Goal: Task Accomplishment & Management: Use online tool/utility

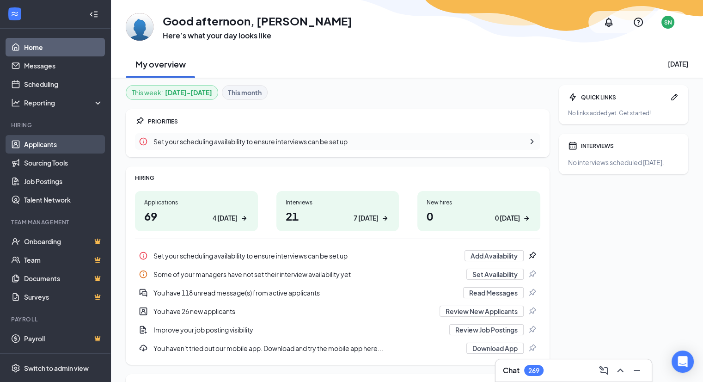
click at [46, 145] on link "Applicants" at bounding box center [63, 144] width 79 height 18
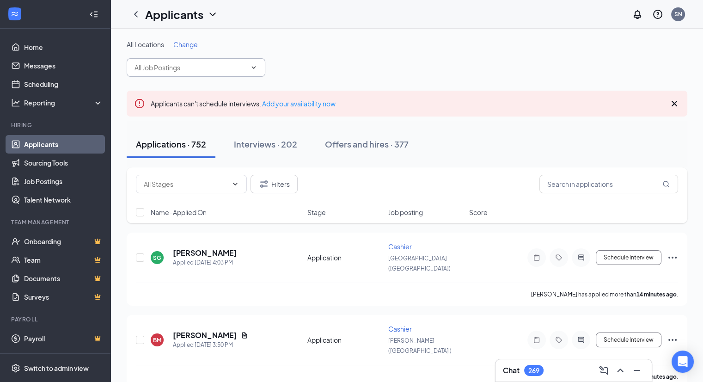
click at [218, 66] on input "text" at bounding box center [190, 67] width 112 height 10
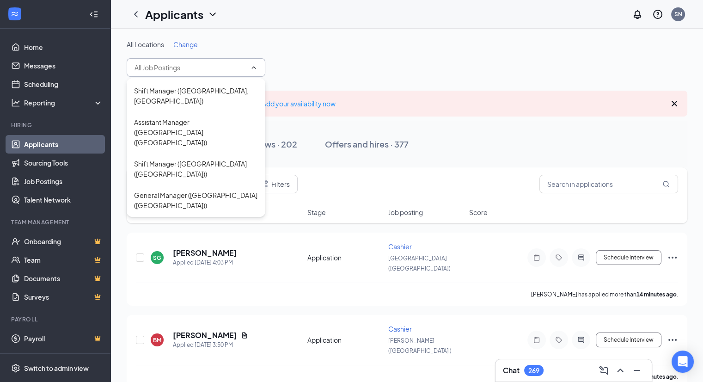
scroll to position [312, 0]
click at [220, 347] on div "General Manager ([GEOGRAPHIC_DATA] ([GEOGRAPHIC_DATA]))" at bounding box center [196, 357] width 124 height 20
type input "General Manager ([GEOGRAPHIC_DATA] ([GEOGRAPHIC_DATA]))"
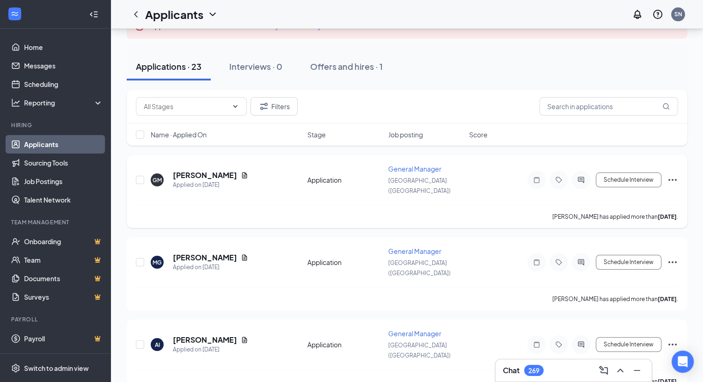
scroll to position [81, 0]
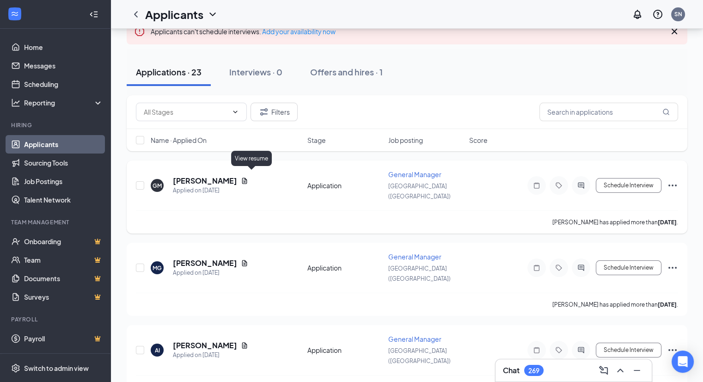
click at [247, 177] on icon "Document" at bounding box center [244, 180] width 5 height 6
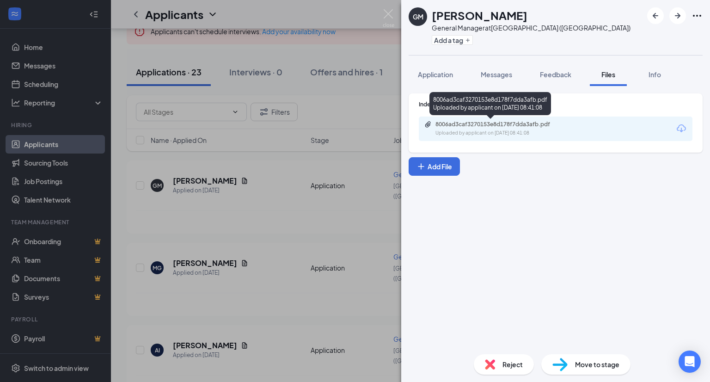
click at [484, 128] on div "8006ad3caf3270153e8d178f7dda3afb.pdf" at bounding box center [499, 124] width 129 height 7
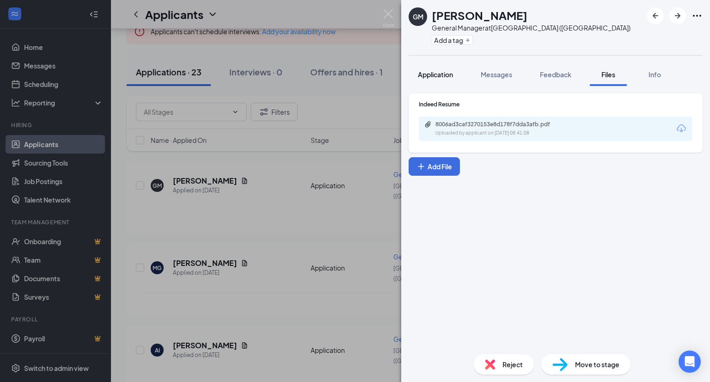
click at [445, 77] on span "Application" at bounding box center [435, 74] width 35 height 8
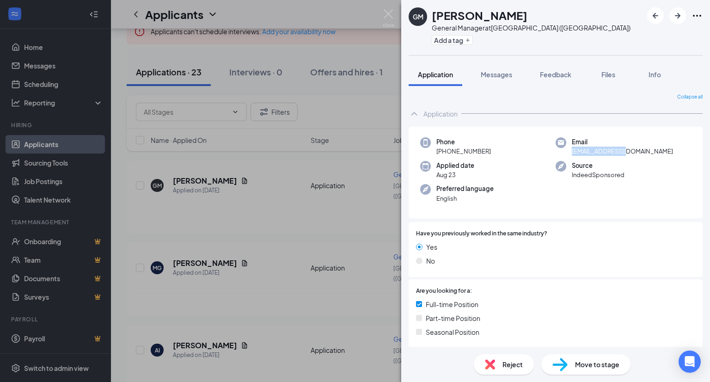
drag, startPoint x: 628, startPoint y: 150, endPoint x: 567, endPoint y: 153, distance: 61.1
click at [567, 153] on div "Email [EMAIL_ADDRESS][DOMAIN_NAME]" at bounding box center [622, 146] width 135 height 19
copy span "[EMAIL_ADDRESS][DOMAIN_NAME]"
click at [386, 15] on img at bounding box center [389, 18] width 12 height 18
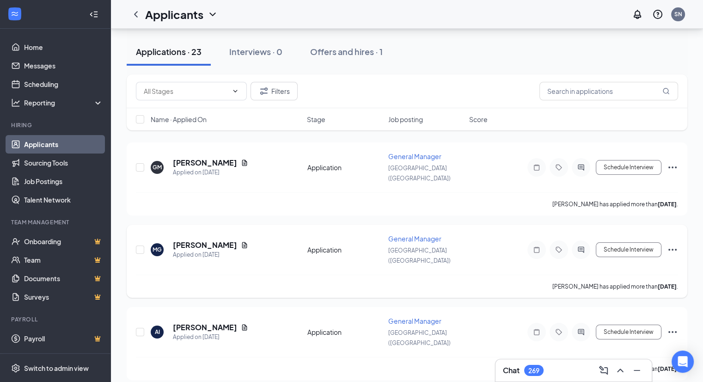
scroll to position [98, 0]
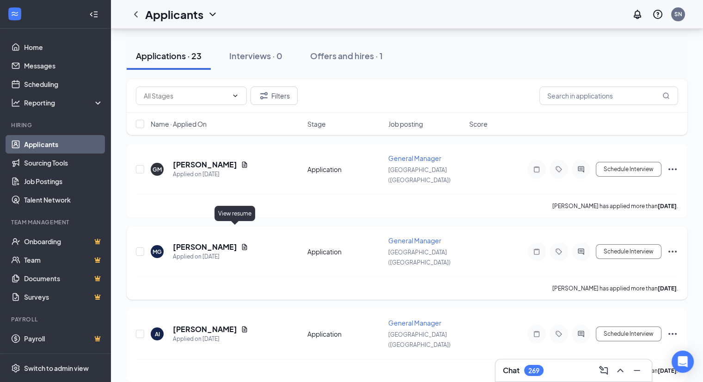
click at [241, 243] on icon "Document" at bounding box center [244, 246] width 7 height 7
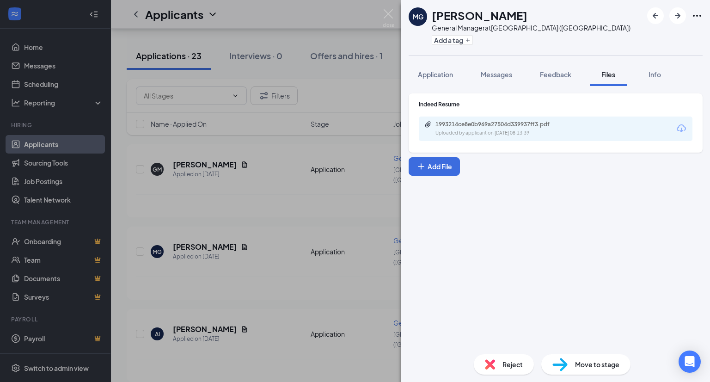
click at [264, 252] on div "MG [PERSON_NAME] General Manager at [GEOGRAPHIC_DATA] ([GEOGRAPHIC_DATA]) Add a…" at bounding box center [355, 191] width 710 height 382
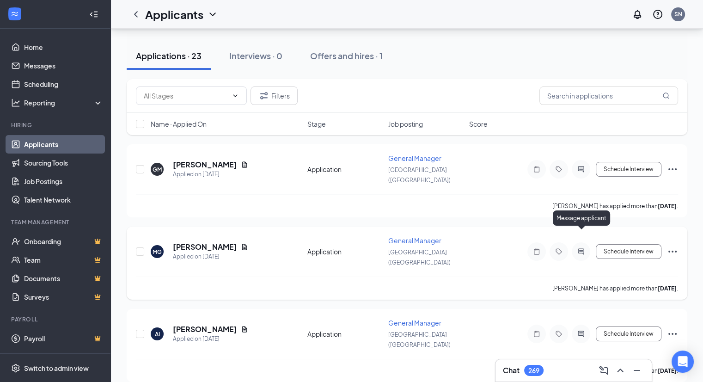
click at [581, 248] on icon "ActiveChat" at bounding box center [580, 251] width 11 height 7
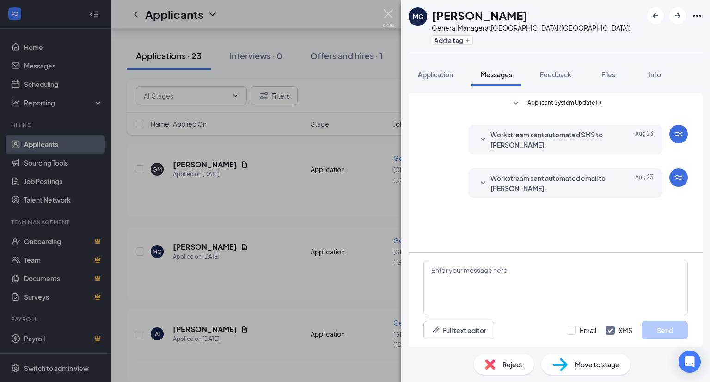
click at [388, 17] on img at bounding box center [389, 18] width 12 height 18
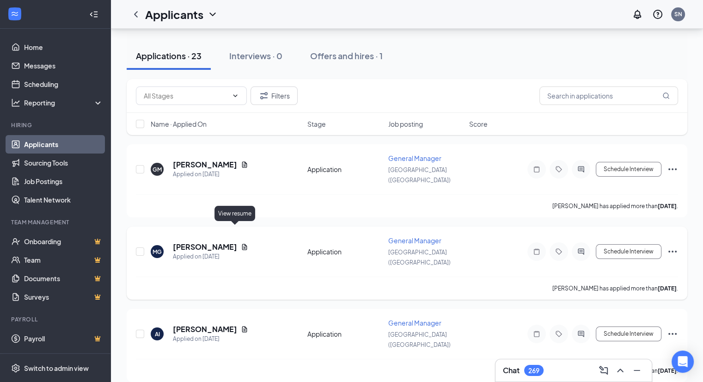
click at [241, 243] on icon "Document" at bounding box center [244, 246] width 7 height 7
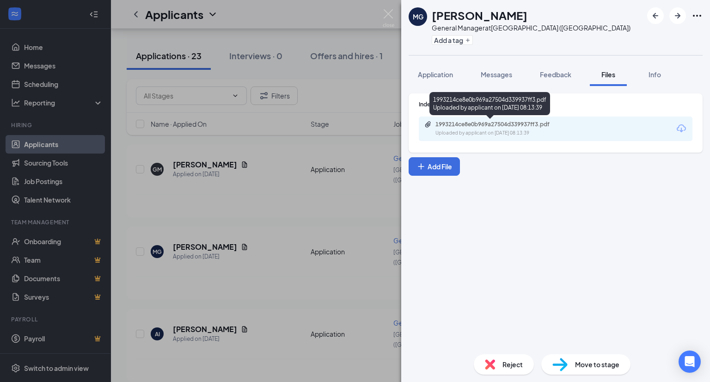
click at [512, 127] on div "1993214ce8e0b969a27504d339937ff3.pdf" at bounding box center [499, 124] width 129 height 7
click at [389, 14] on img at bounding box center [389, 18] width 12 height 18
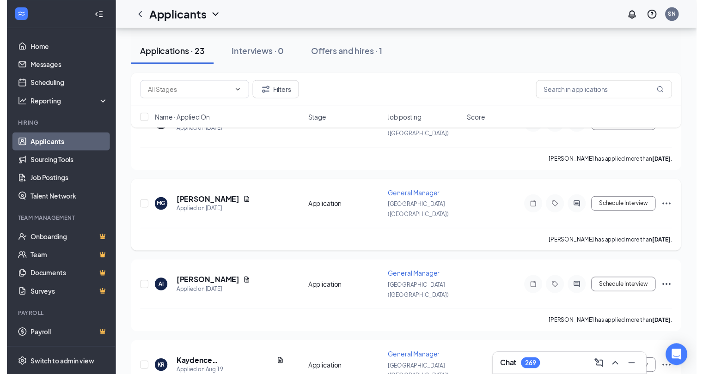
scroll to position [151, 0]
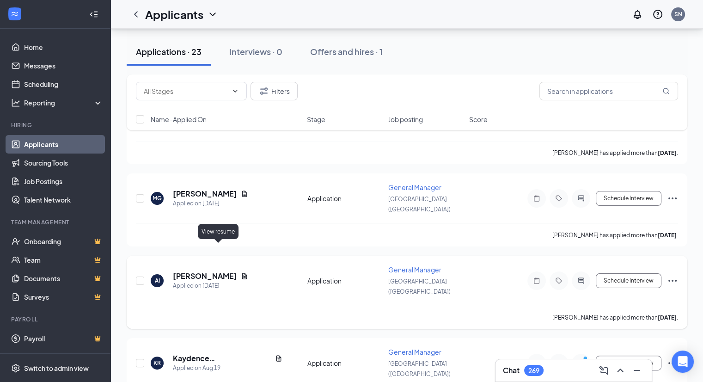
click at [241, 272] on icon "Document" at bounding box center [244, 275] width 7 height 7
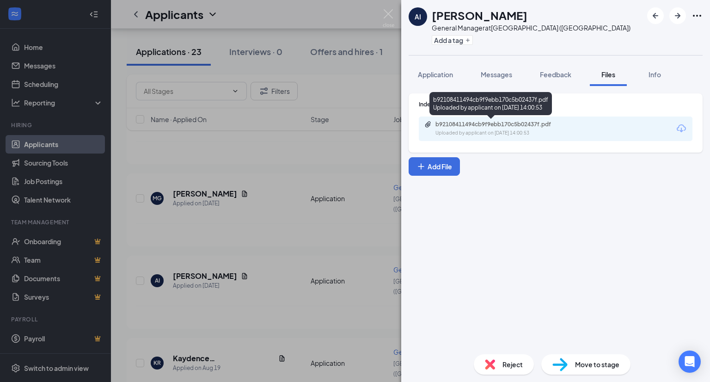
click at [487, 134] on div "Uploaded by applicant on [DATE] 14:00:53" at bounding box center [504, 132] width 139 height 7
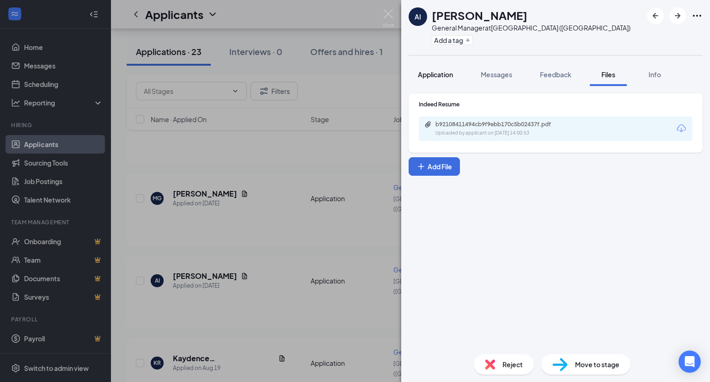
click at [435, 74] on span "Application" at bounding box center [435, 74] width 35 height 8
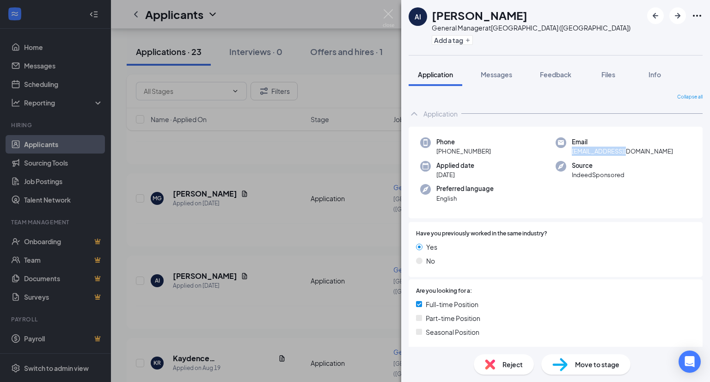
drag, startPoint x: 628, startPoint y: 150, endPoint x: 568, endPoint y: 152, distance: 60.6
click at [568, 152] on div "Email [EMAIL_ADDRESS][DOMAIN_NAME]" at bounding box center [622, 146] width 135 height 19
copy span "[EMAIL_ADDRESS][DOMAIN_NAME]"
click at [390, 12] on img at bounding box center [389, 18] width 12 height 18
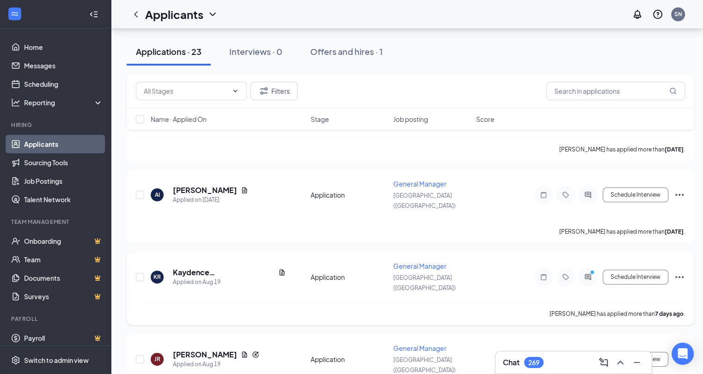
scroll to position [236, 0]
click at [280, 270] on icon "Document" at bounding box center [282, 273] width 5 height 6
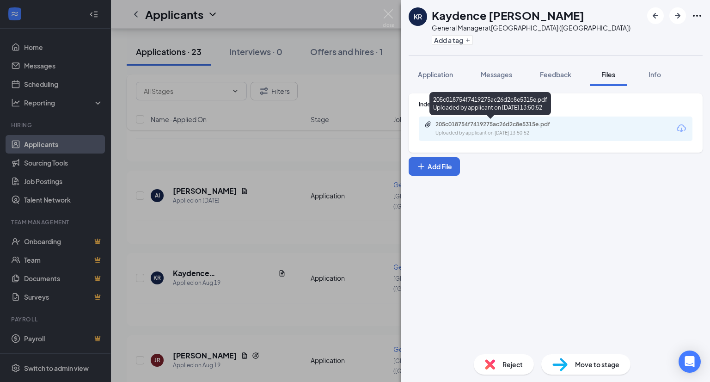
click at [496, 125] on div "205c018754f7419275ac26d2c8e5315e.pdf" at bounding box center [499, 124] width 129 height 7
click at [464, 132] on div "Uploaded by applicant on [DATE] 13:50:52" at bounding box center [504, 132] width 139 height 7
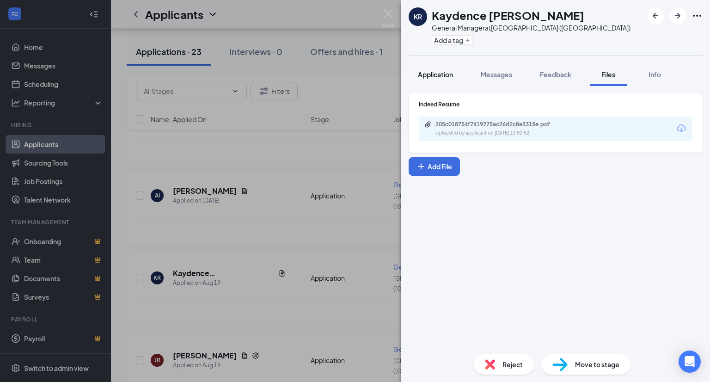
click at [446, 76] on span "Application" at bounding box center [435, 74] width 35 height 8
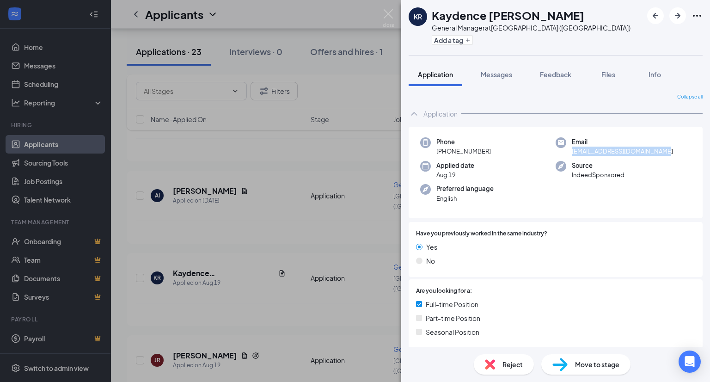
drag, startPoint x: 662, startPoint y: 152, endPoint x: 567, endPoint y: 152, distance: 94.7
click at [567, 152] on div "Email [EMAIL_ADDRESS][DOMAIN_NAME]" at bounding box center [622, 146] width 135 height 19
copy span "[EMAIL_ADDRESS][DOMAIN_NAME]"
click at [385, 13] on img at bounding box center [389, 18] width 12 height 18
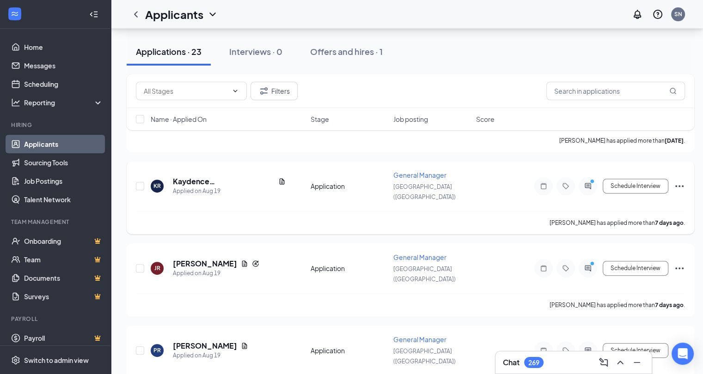
scroll to position [329, 0]
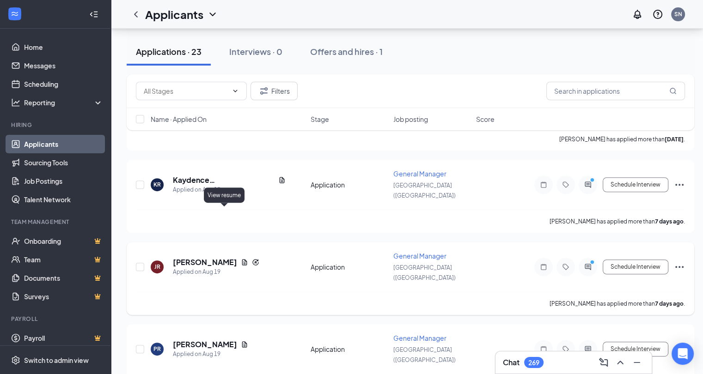
click at [241, 259] on icon "Document" at bounding box center [244, 262] width 7 height 7
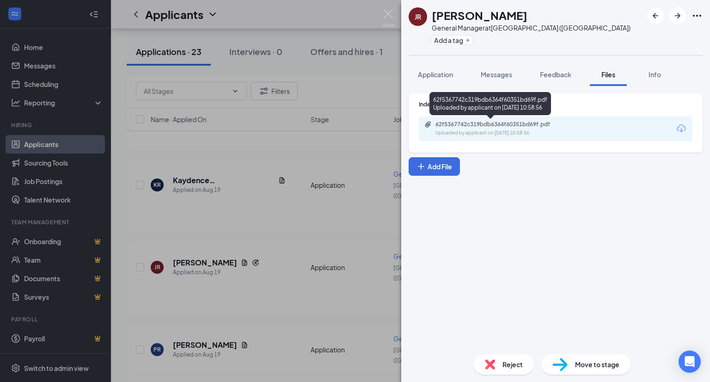
click at [481, 132] on div "Uploaded by applicant on [DATE] 10:58:56" at bounding box center [504, 132] width 139 height 7
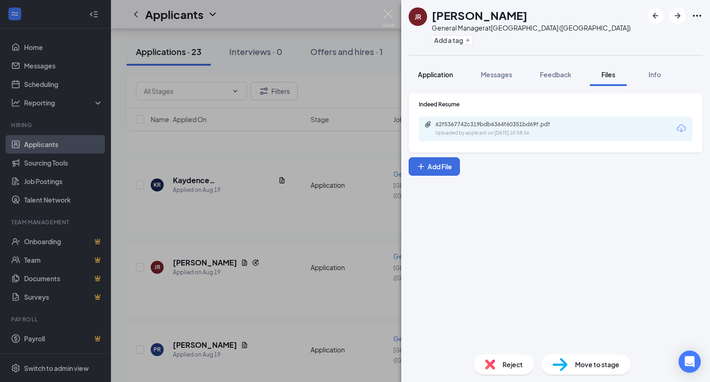
click at [444, 75] on span "Application" at bounding box center [435, 74] width 35 height 8
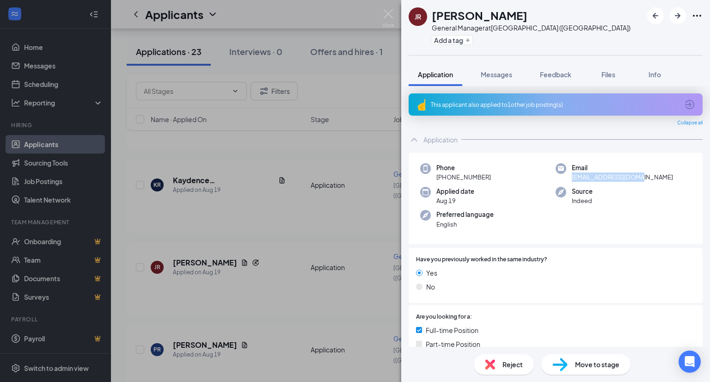
drag, startPoint x: 634, startPoint y: 178, endPoint x: 567, endPoint y: 179, distance: 67.0
click at [567, 179] on div "Email [EMAIL_ADDRESS][DOMAIN_NAME]" at bounding box center [622, 172] width 135 height 19
copy span "[EMAIL_ADDRESS][DOMAIN_NAME]"
click at [388, 12] on img at bounding box center [389, 18] width 12 height 18
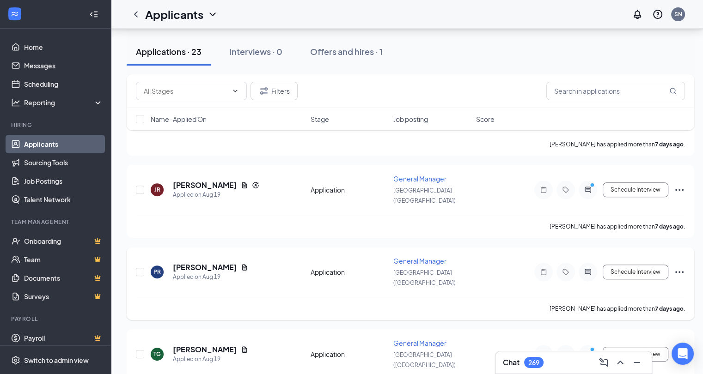
scroll to position [405, 0]
click at [241, 265] on icon "Document" at bounding box center [244, 268] width 7 height 7
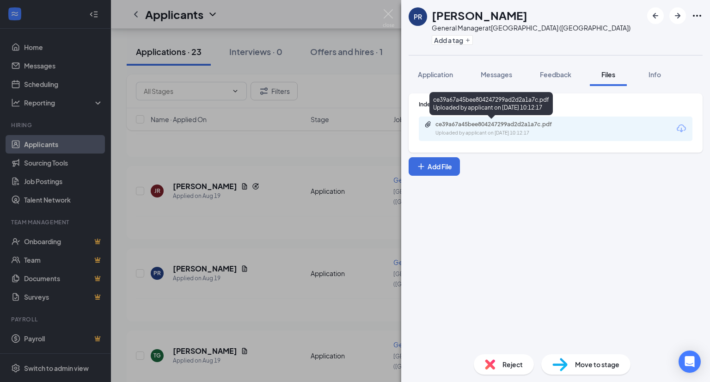
click at [479, 126] on div "ce39a67a45bee804247299ad2d2a1a7c.pdf" at bounding box center [499, 124] width 129 height 7
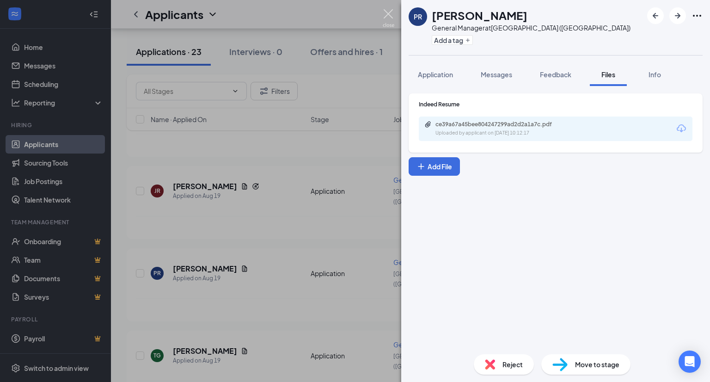
click at [390, 12] on img at bounding box center [389, 18] width 12 height 18
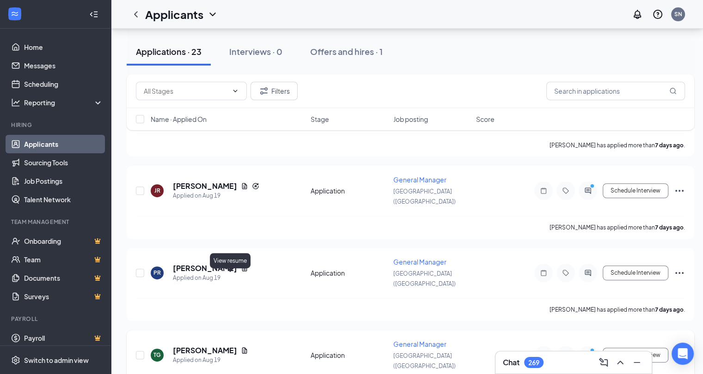
click at [241, 347] on icon "Document" at bounding box center [244, 350] width 7 height 7
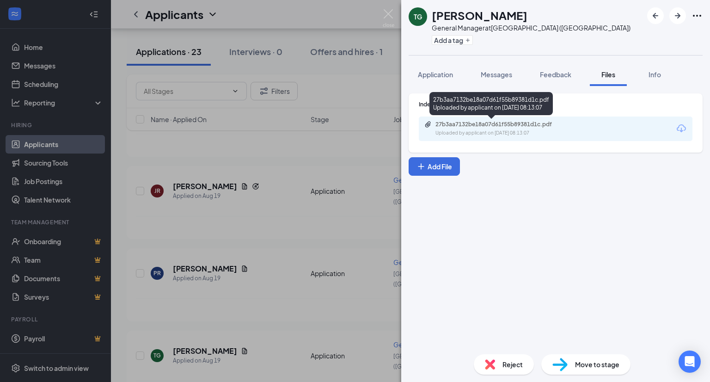
click at [471, 124] on div "27b3aa7132be18a07d61f55b89381d1c.pdf" at bounding box center [499, 124] width 129 height 7
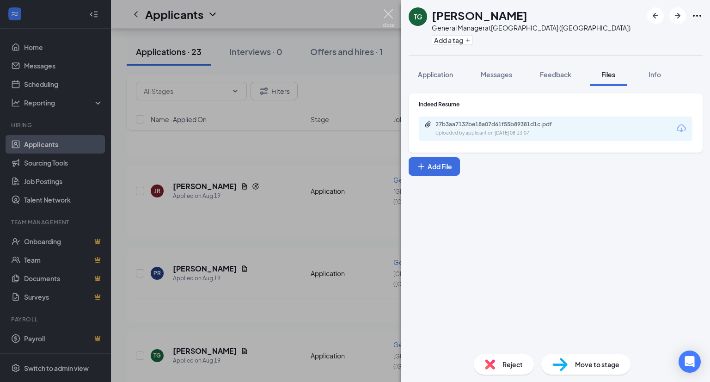
click at [388, 17] on img at bounding box center [389, 18] width 12 height 18
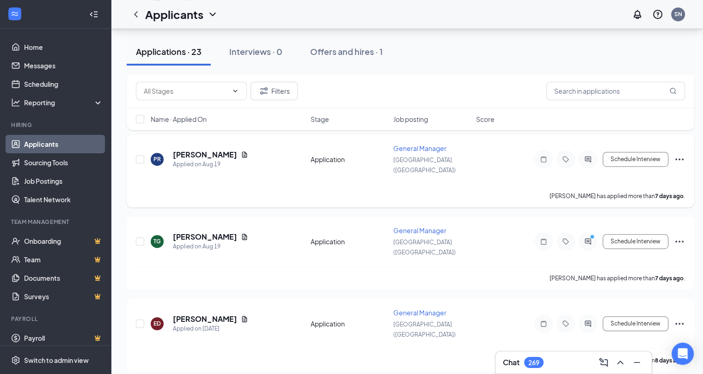
scroll to position [519, 0]
click at [241, 315] on icon "Document" at bounding box center [244, 318] width 7 height 7
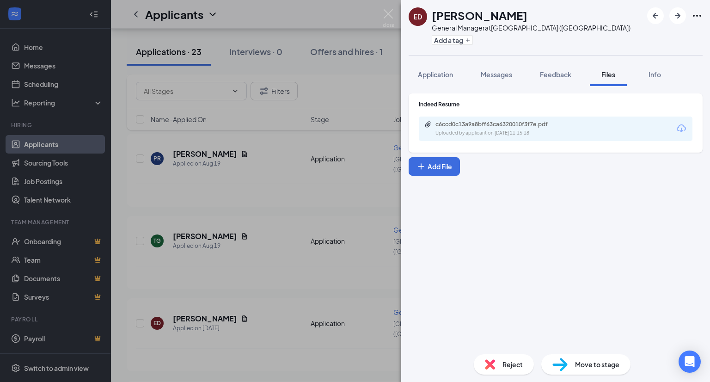
click at [486, 137] on div "c6ccd0c13a9a8bff63ca6320010f3f7e.pdf Uploaded by applicant on [DATE] 21:15:18" at bounding box center [556, 128] width 274 height 24
click at [482, 127] on div "c6ccd0c13a9a8bff63ca6320010f3f7e.pdf" at bounding box center [499, 124] width 129 height 7
click at [391, 13] on img at bounding box center [389, 18] width 12 height 18
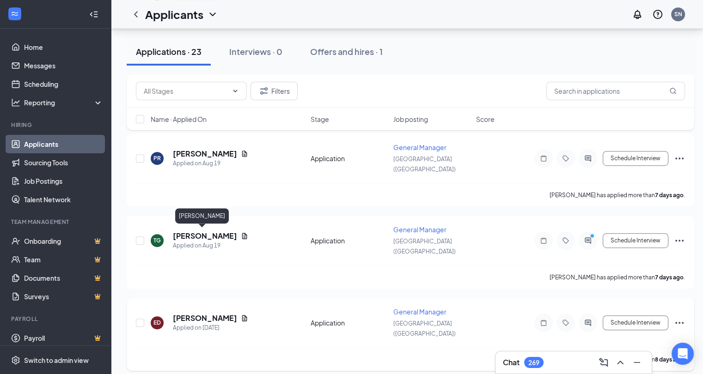
click at [201, 313] on h5 "[PERSON_NAME]" at bounding box center [205, 318] width 64 height 10
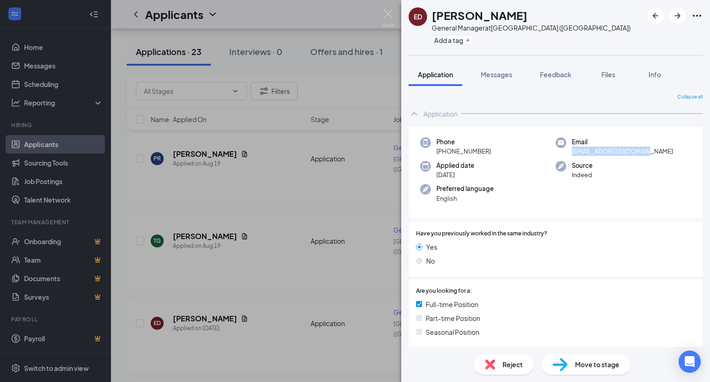
drag, startPoint x: 647, startPoint y: 150, endPoint x: 568, endPoint y: 152, distance: 79.1
click at [568, 152] on div "Email [EMAIL_ADDRESS][DOMAIN_NAME]" at bounding box center [622, 146] width 135 height 19
copy span "[EMAIL_ADDRESS][DOMAIN_NAME]"
click at [393, 12] on img at bounding box center [389, 18] width 12 height 18
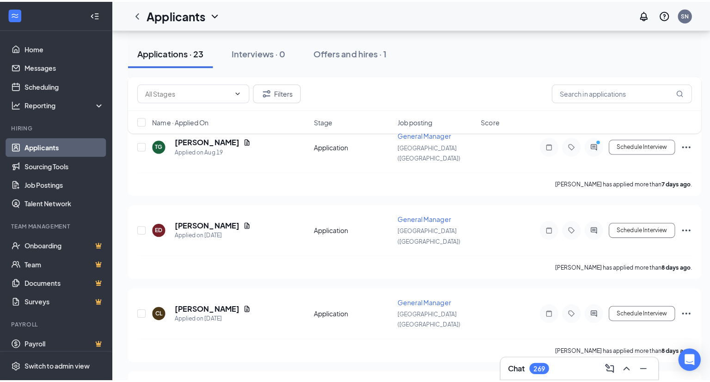
scroll to position [617, 0]
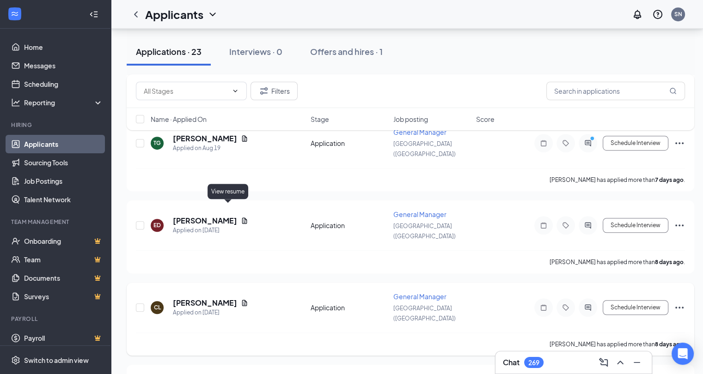
click at [242, 300] on icon "Document" at bounding box center [244, 303] width 5 height 6
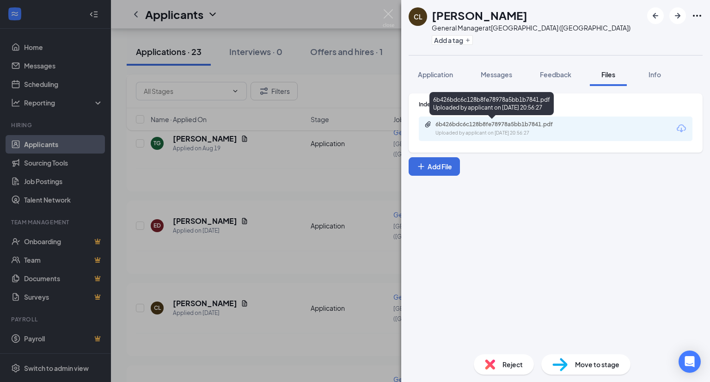
click at [475, 125] on div "6b426bdc6c128b8fe78978a5bb1b7841.pdf" at bounding box center [499, 124] width 129 height 7
